Goal: Information Seeking & Learning: Learn about a topic

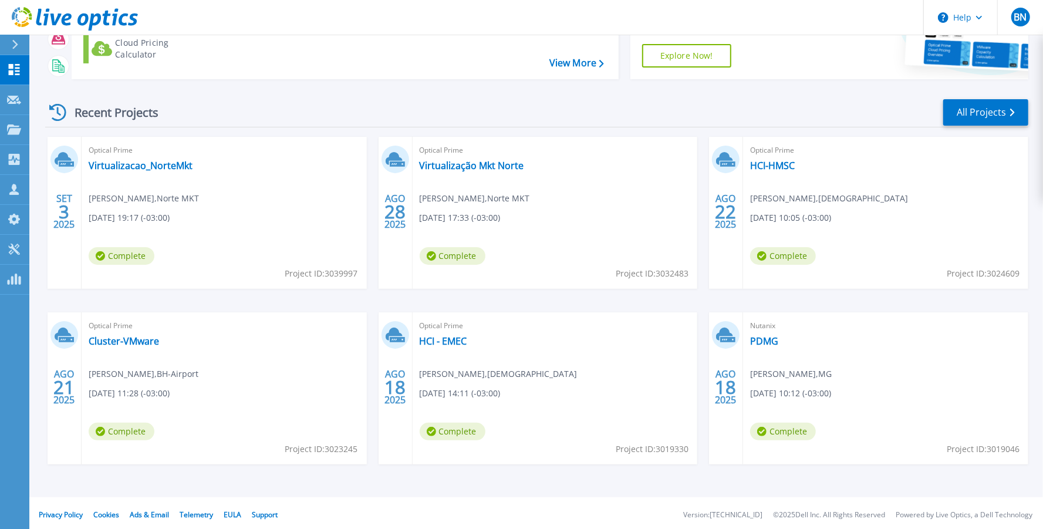
scroll to position [122, 0]
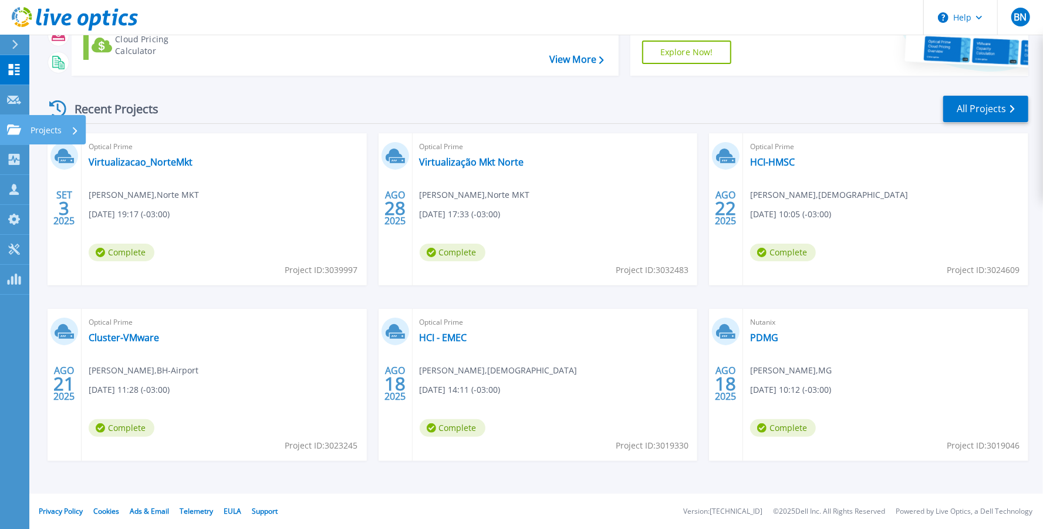
click at [15, 133] on icon at bounding box center [14, 129] width 14 height 10
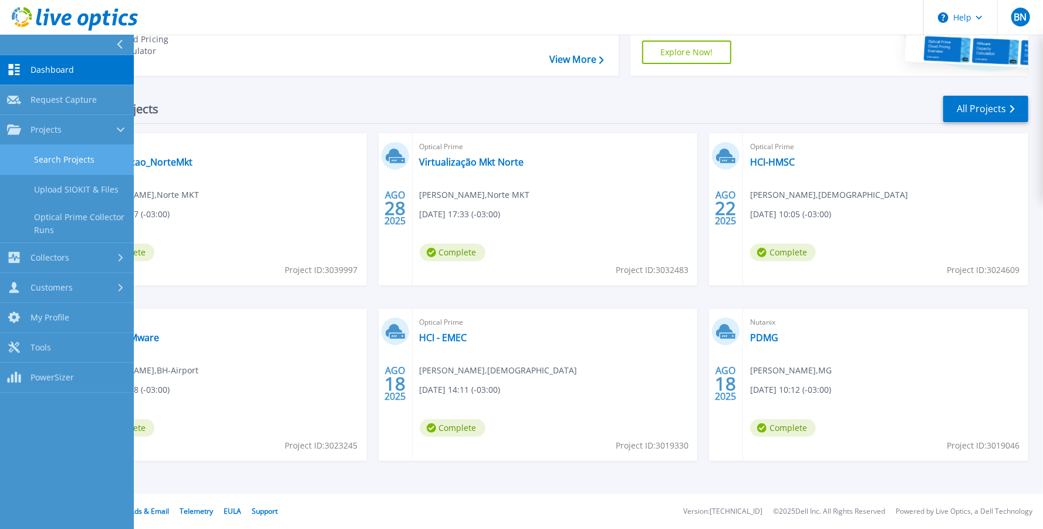
click at [53, 164] on link "Search Projects" at bounding box center [67, 160] width 134 height 30
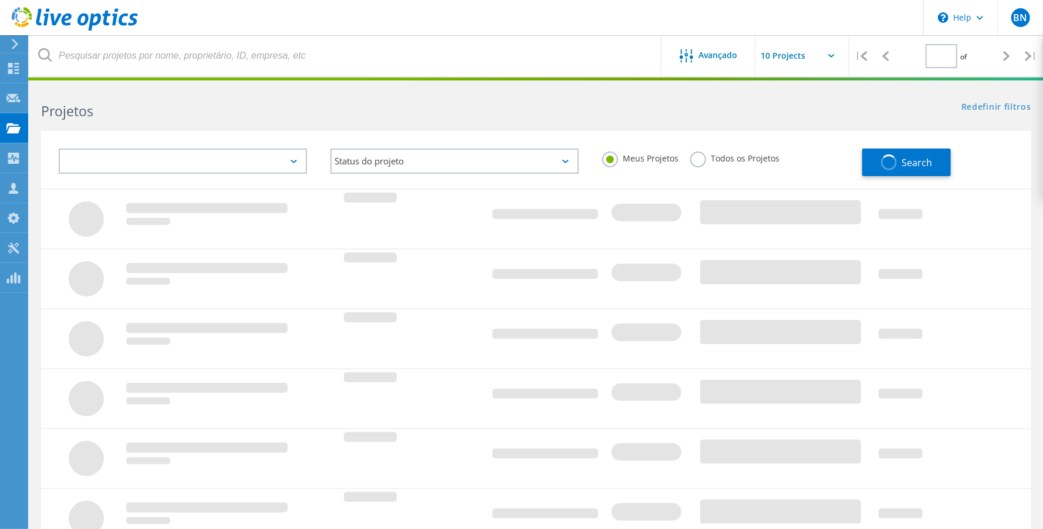
type input "1"
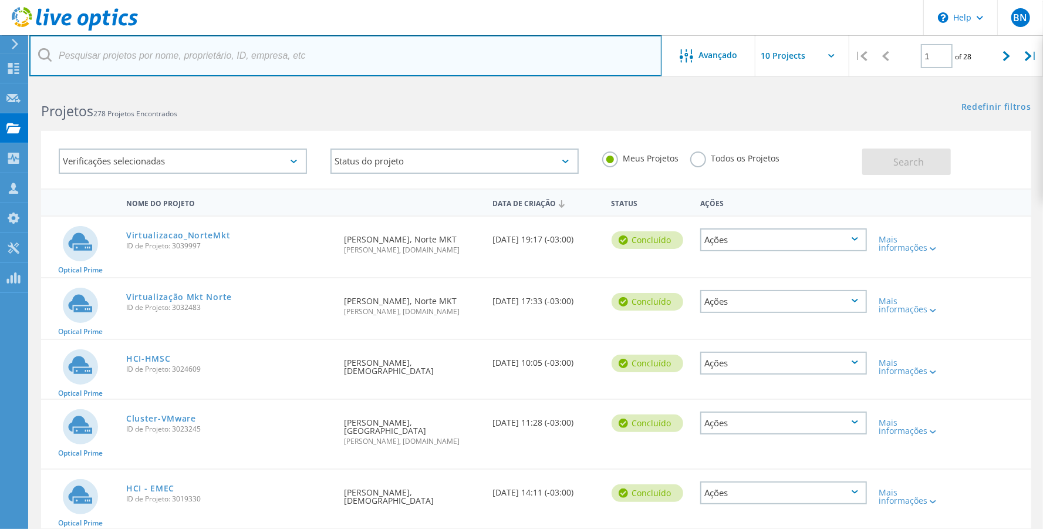
click at [194, 55] on input "text" at bounding box center [345, 55] width 633 height 41
type input "jader"
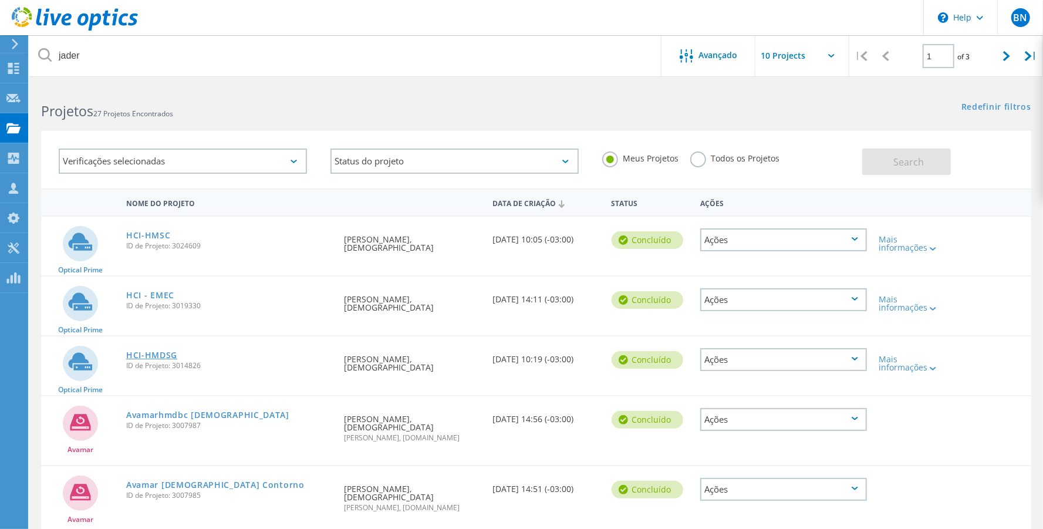
click at [148, 351] on link "HCI-HMDSG" at bounding box center [151, 355] width 51 height 8
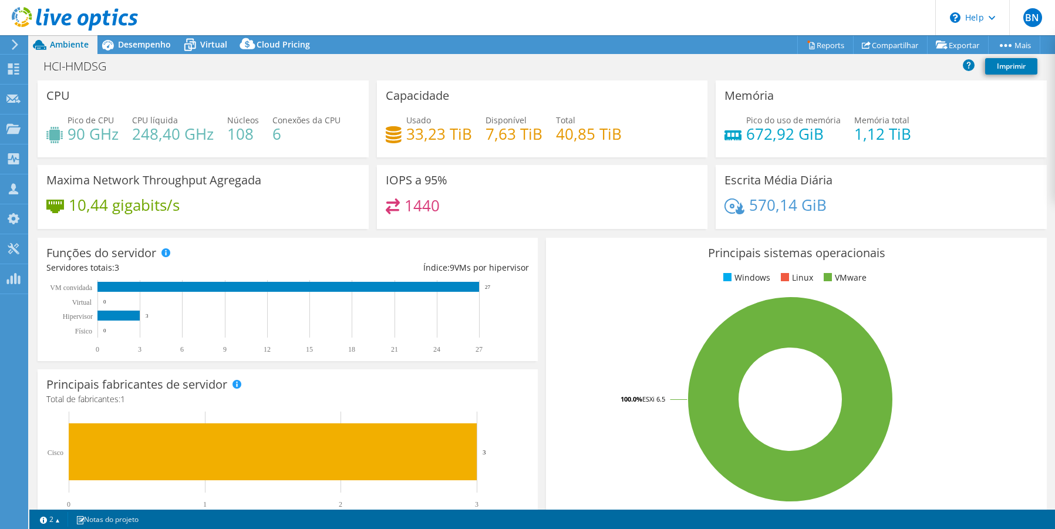
select select "USD"
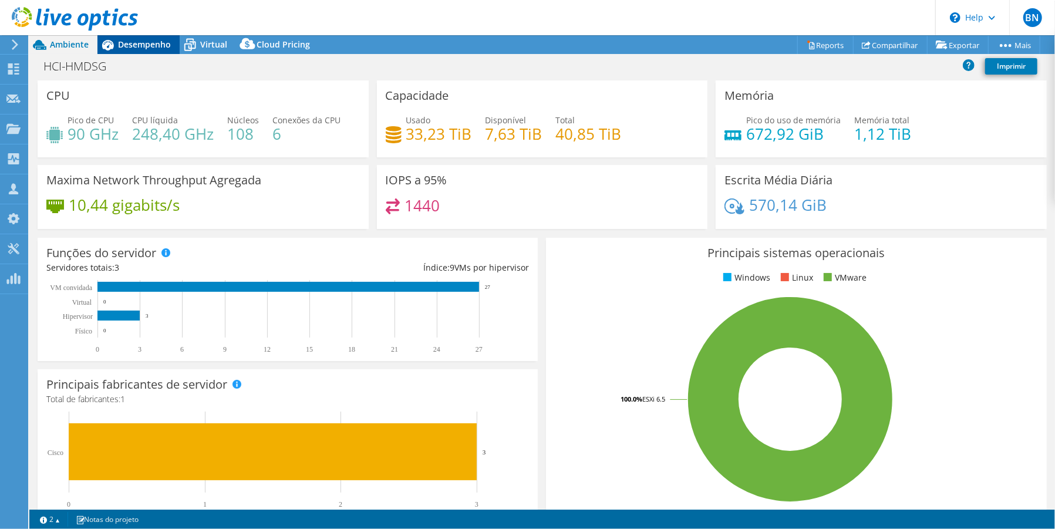
click at [139, 45] on span "Desempenho" at bounding box center [144, 44] width 53 height 11
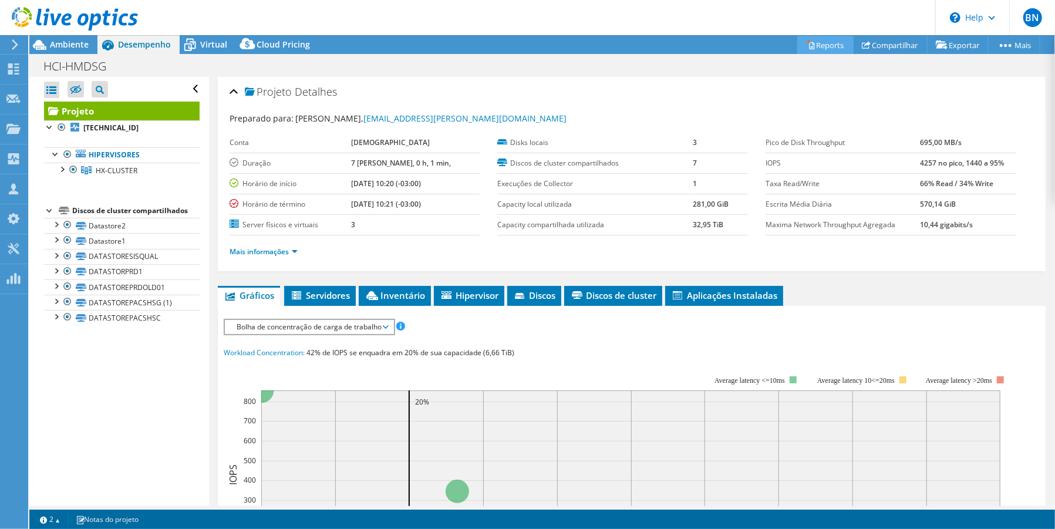
click at [825, 40] on link "Reports" at bounding box center [825, 45] width 56 height 18
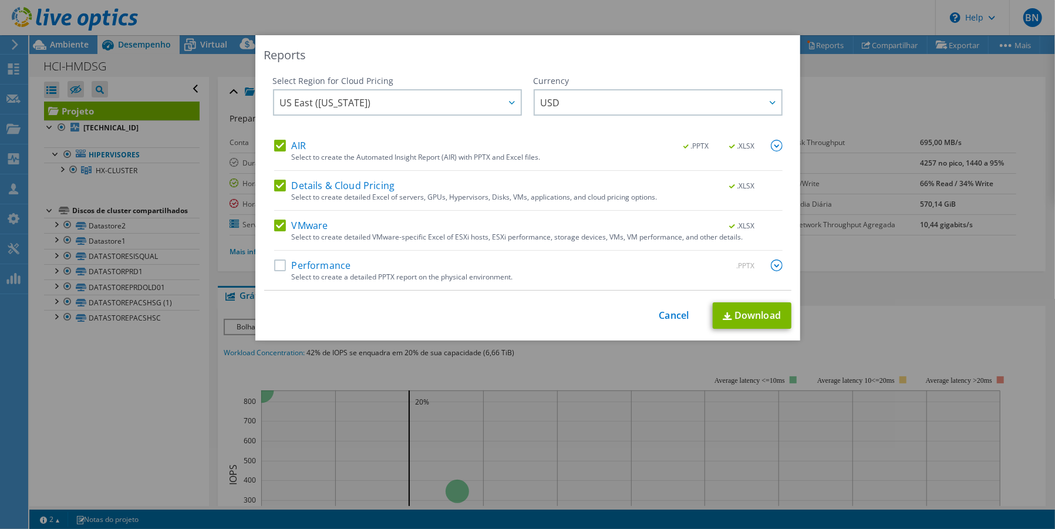
click at [274, 266] on label "Performance" at bounding box center [312, 265] width 77 height 12
click at [0, 0] on input "Performance" at bounding box center [0, 0] width 0 height 0
click at [277, 186] on label "Details & Cloud Pricing" at bounding box center [334, 186] width 121 height 12
click at [0, 0] on input "Details & Cloud Pricing" at bounding box center [0, 0] width 0 height 0
click at [735, 313] on link "Download" at bounding box center [751, 315] width 79 height 26
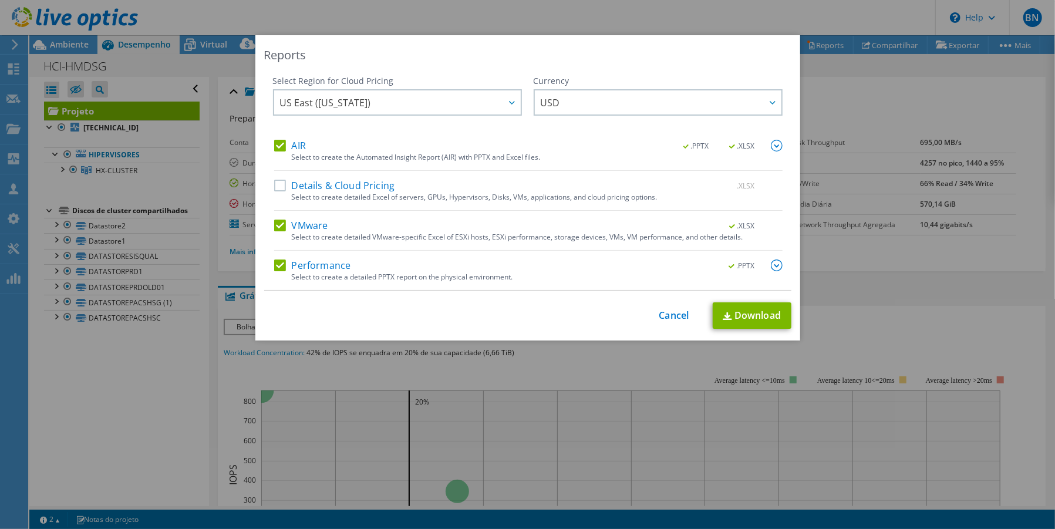
click at [96, 398] on div "Reports Select Region for Cloud Pricing Asia Pacific ([GEOGRAPHIC_DATA]) [GEOGR…" at bounding box center [527, 264] width 1055 height 458
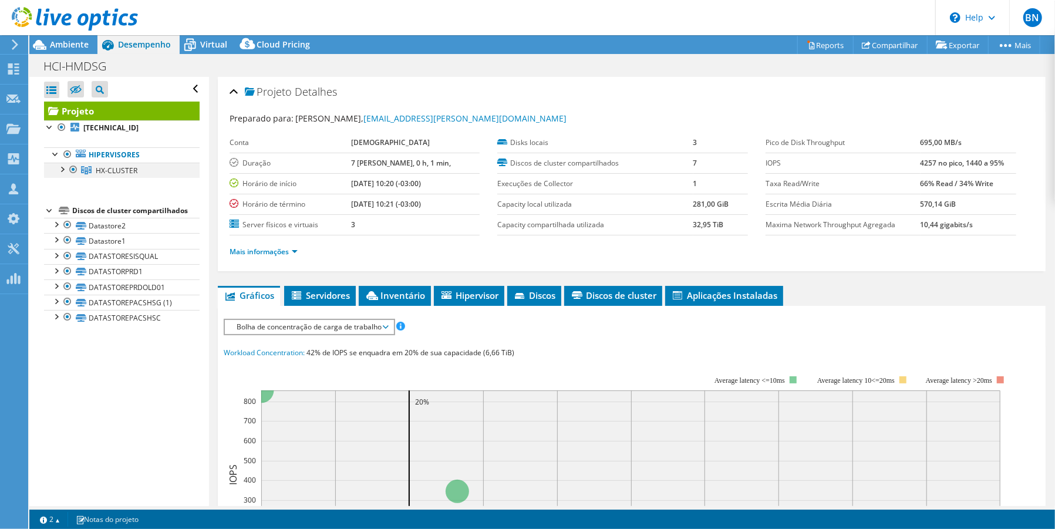
click at [59, 168] on div at bounding box center [62, 169] width 12 height 12
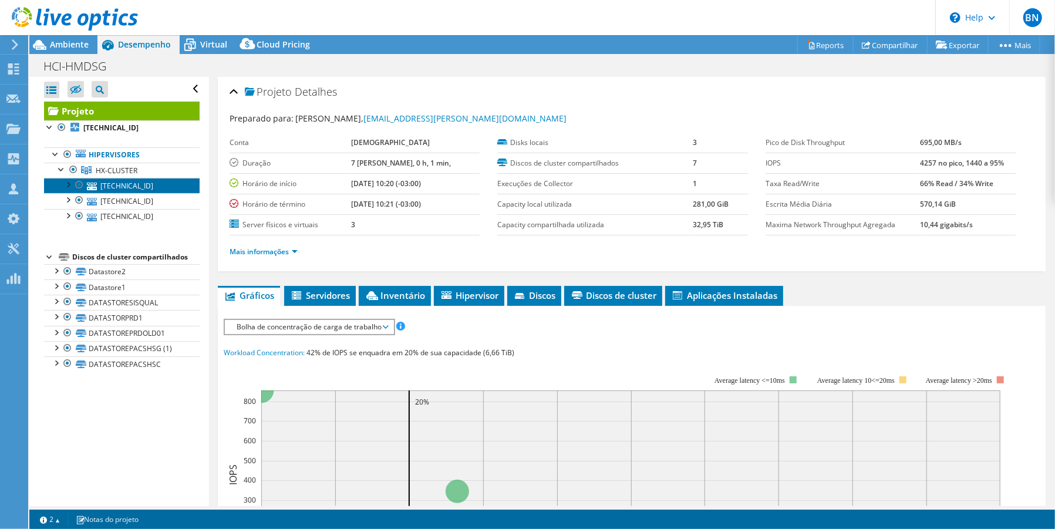
click at [126, 188] on link "[TECHNICAL_ID]" at bounding box center [122, 185] width 156 height 15
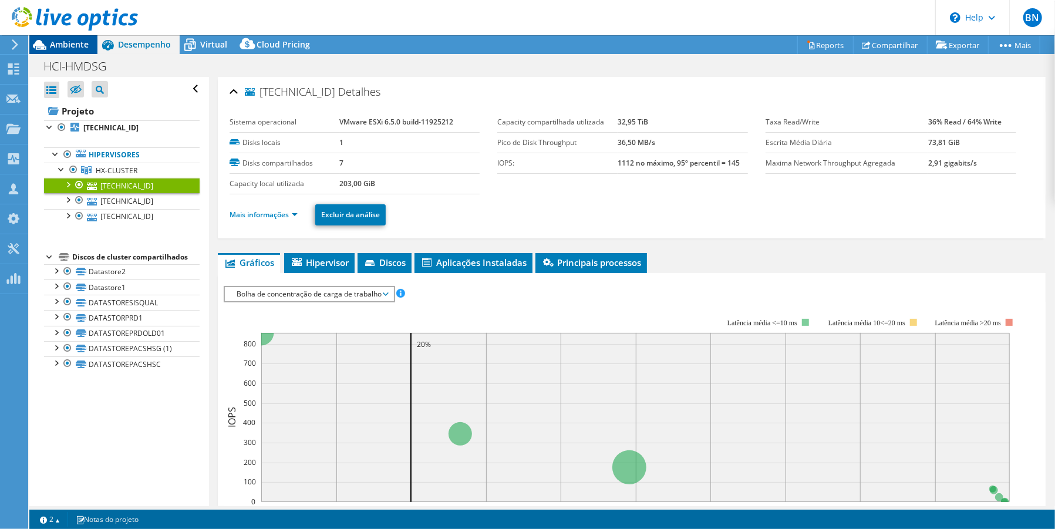
click at [50, 40] on span "Ambiente" at bounding box center [69, 44] width 39 height 11
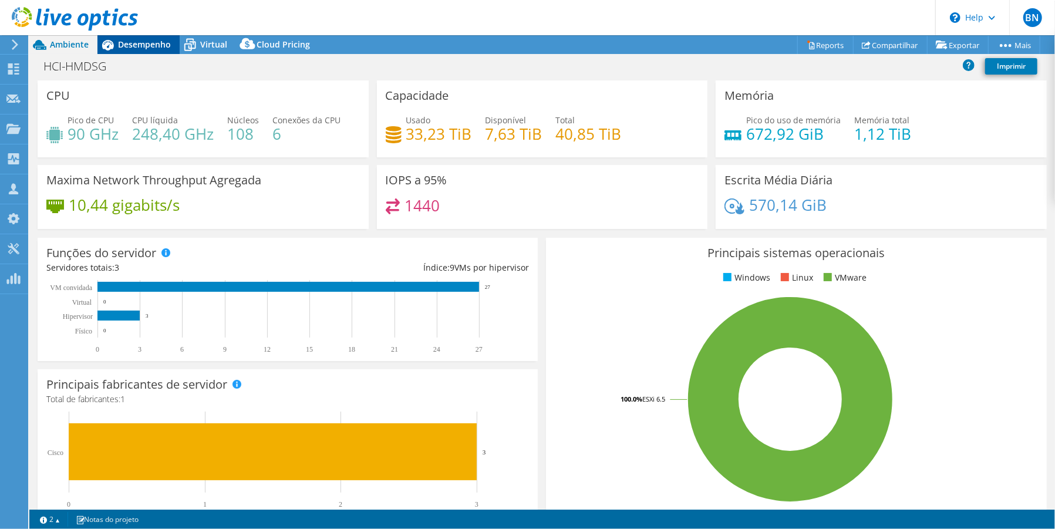
click at [141, 45] on span "Desempenho" at bounding box center [144, 44] width 53 height 11
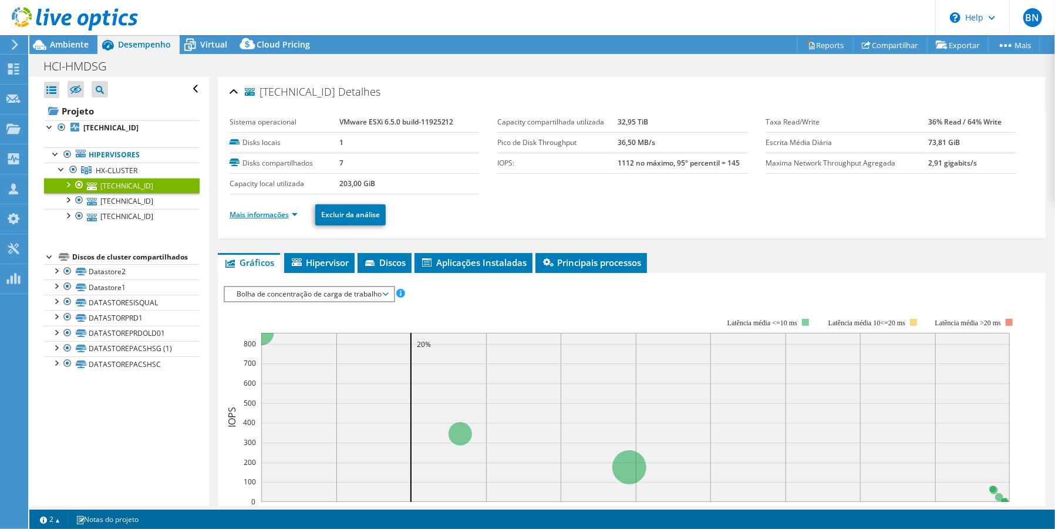
click at [292, 212] on link "Mais informações" at bounding box center [263, 215] width 68 height 10
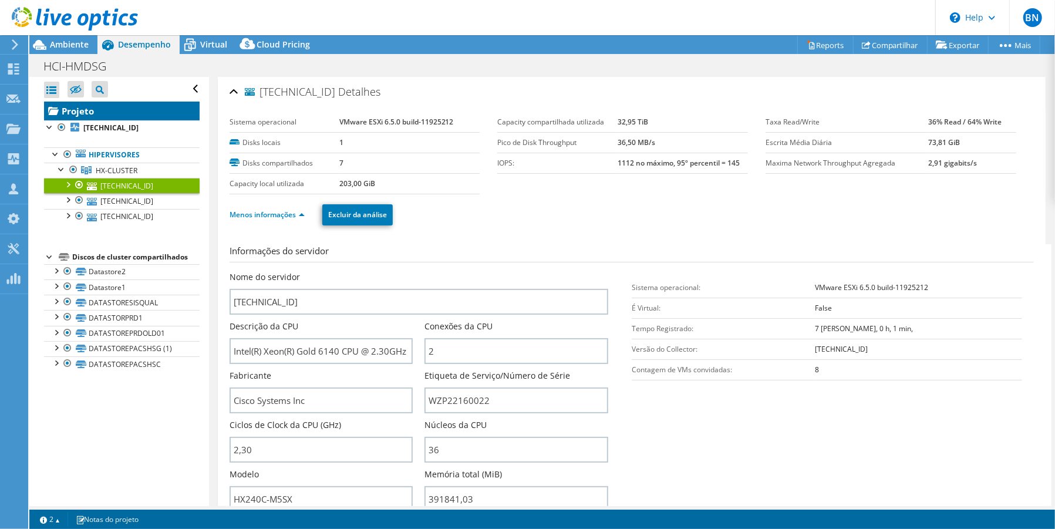
click at [109, 118] on link "Projeto" at bounding box center [122, 111] width 156 height 19
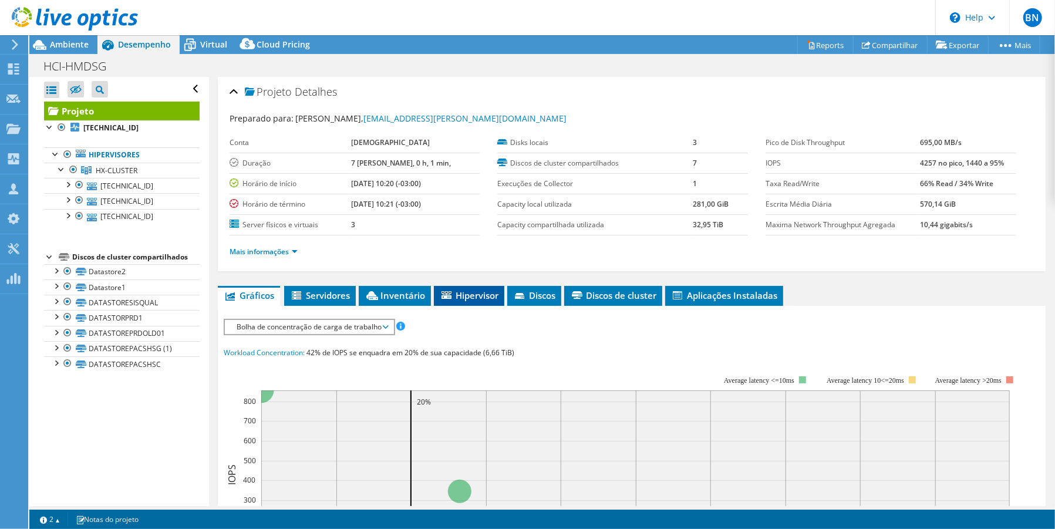
click at [454, 300] on span "Hipervisor" at bounding box center [469, 295] width 59 height 12
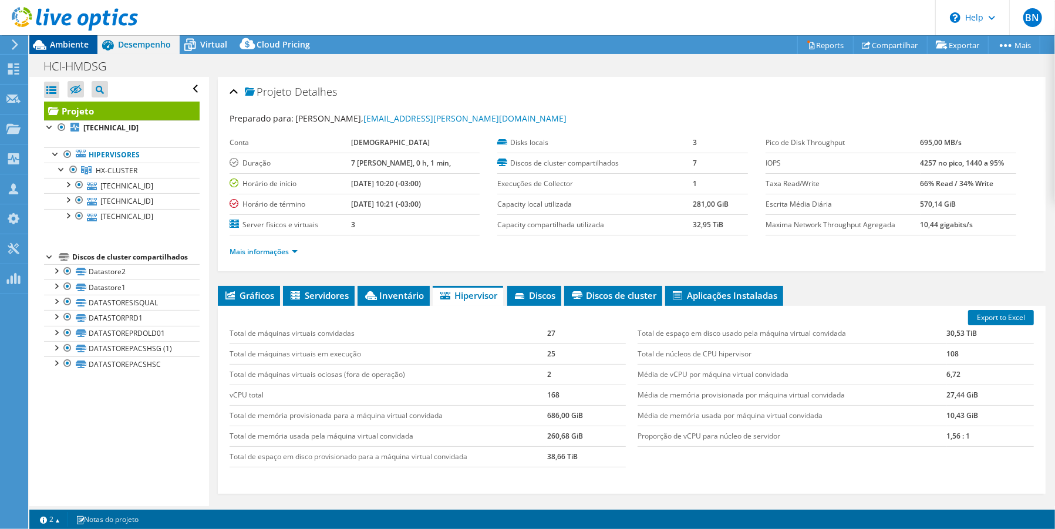
click at [55, 43] on span "Ambiente" at bounding box center [69, 44] width 39 height 11
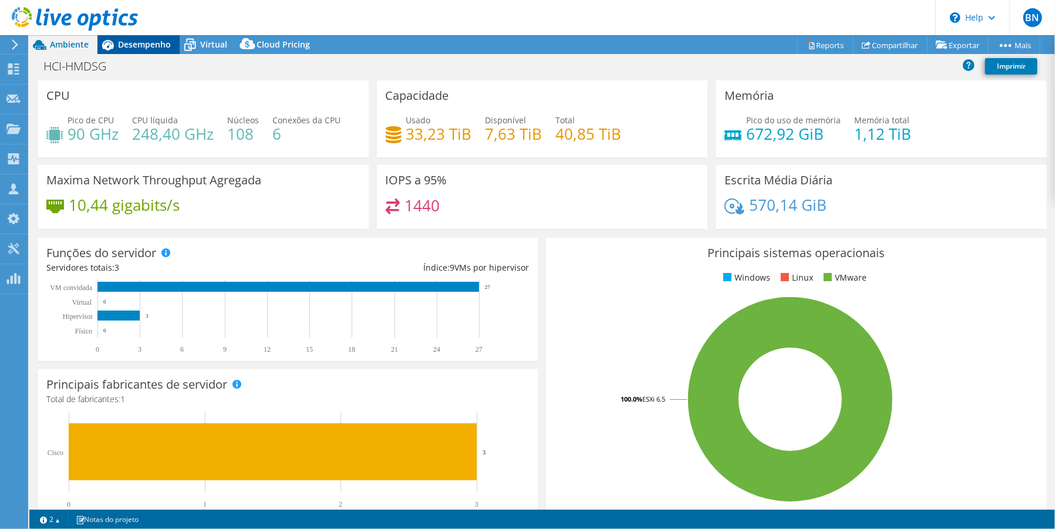
click at [132, 50] on div "Desempenho" at bounding box center [138, 44] width 82 height 19
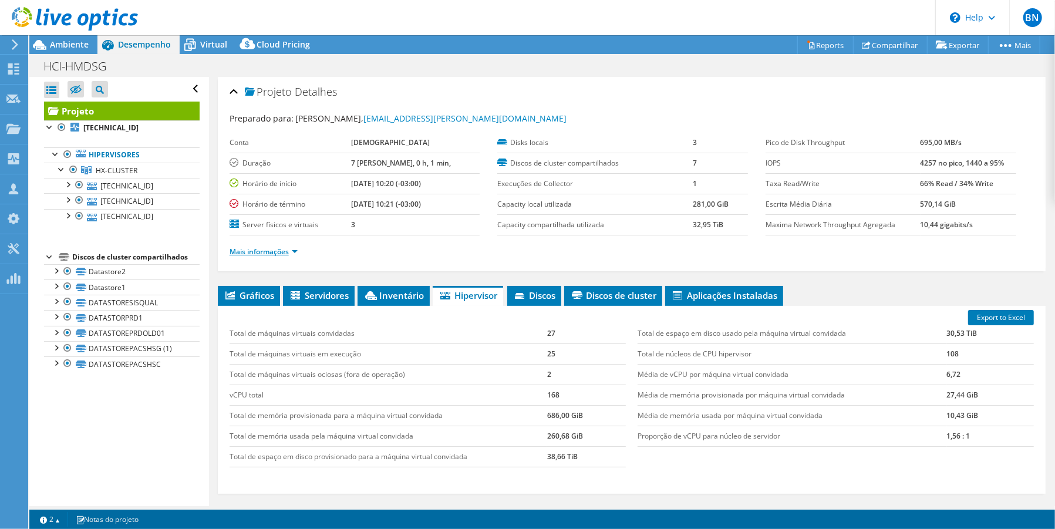
click at [296, 251] on link "Mais informações" at bounding box center [263, 251] width 68 height 10
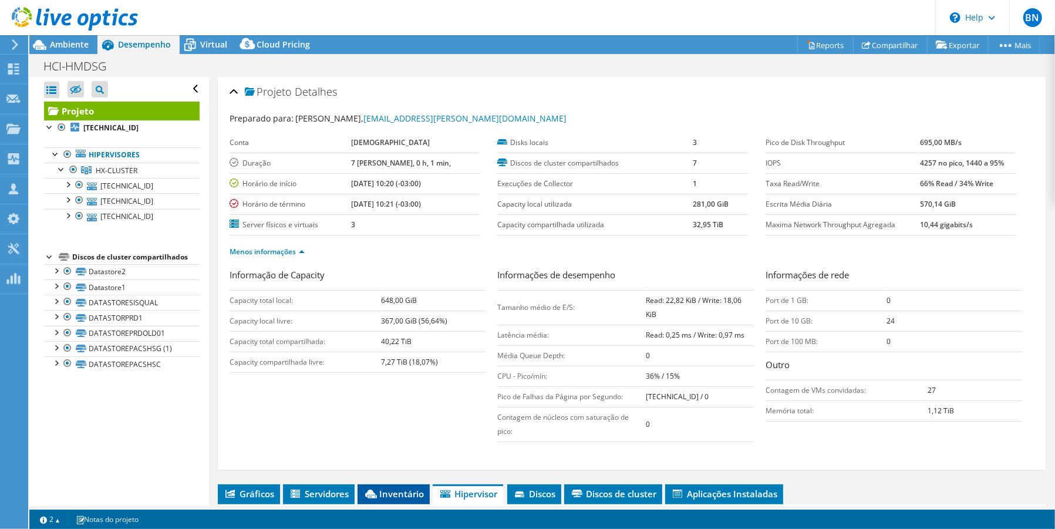
click at [389, 491] on span "Inventário" at bounding box center [393, 494] width 60 height 12
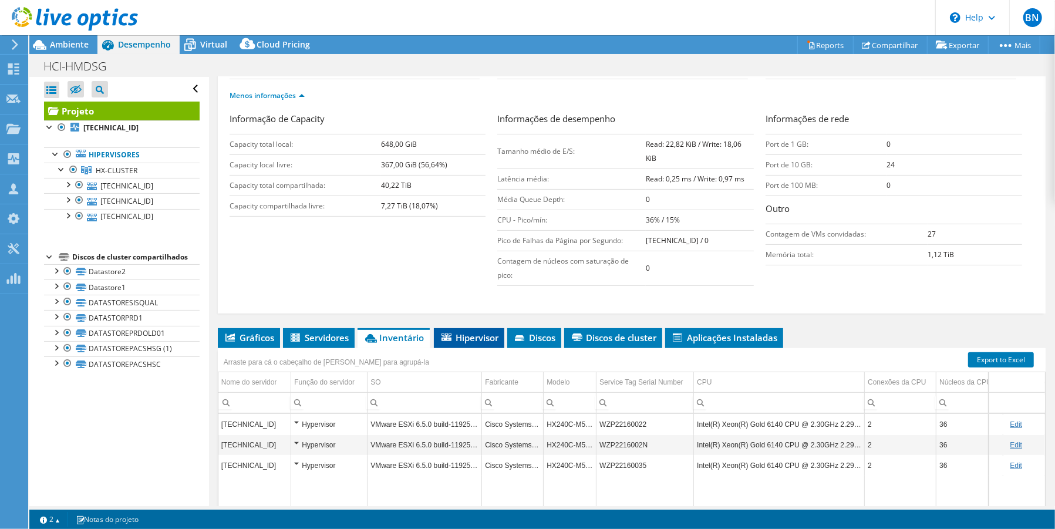
click at [452, 339] on span "Hipervisor" at bounding box center [469, 338] width 59 height 12
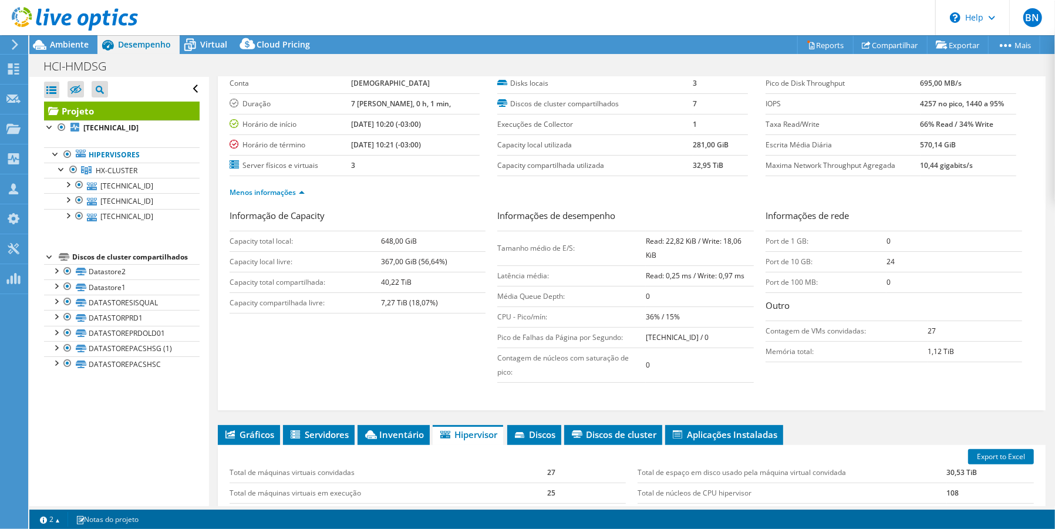
scroll to position [0, 0]
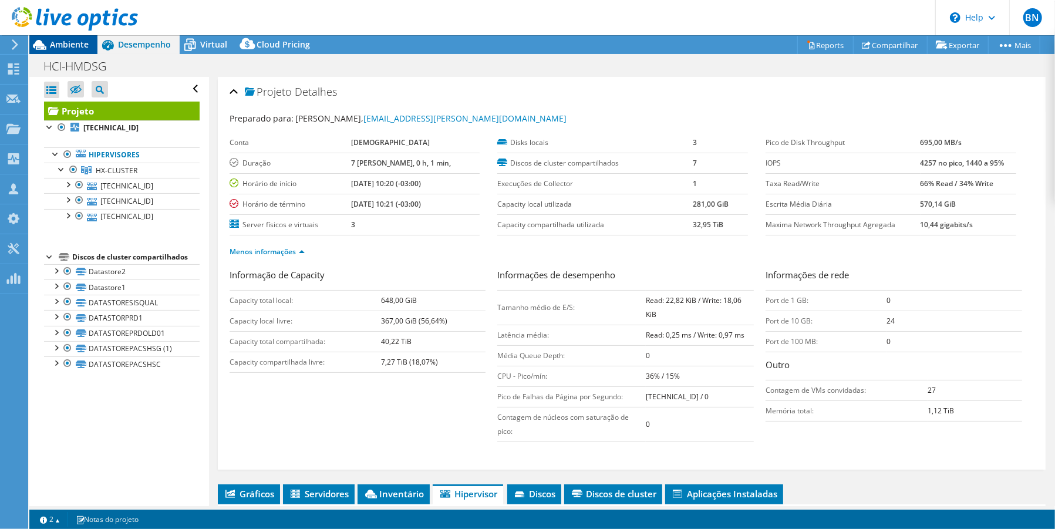
click at [66, 42] on span "Ambiente" at bounding box center [69, 44] width 39 height 11
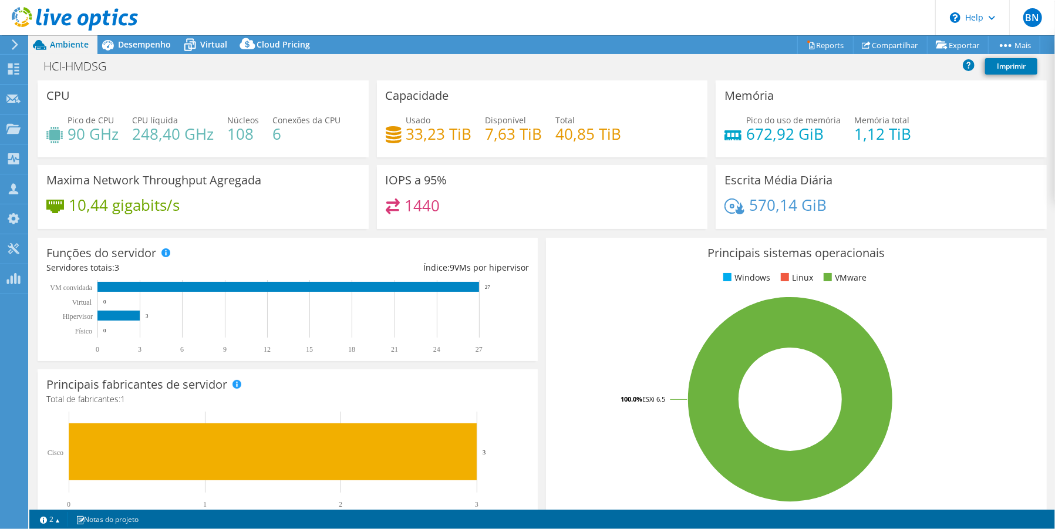
scroll to position [294, 0]
